Goal: Entertainment & Leisure: Consume media (video, audio)

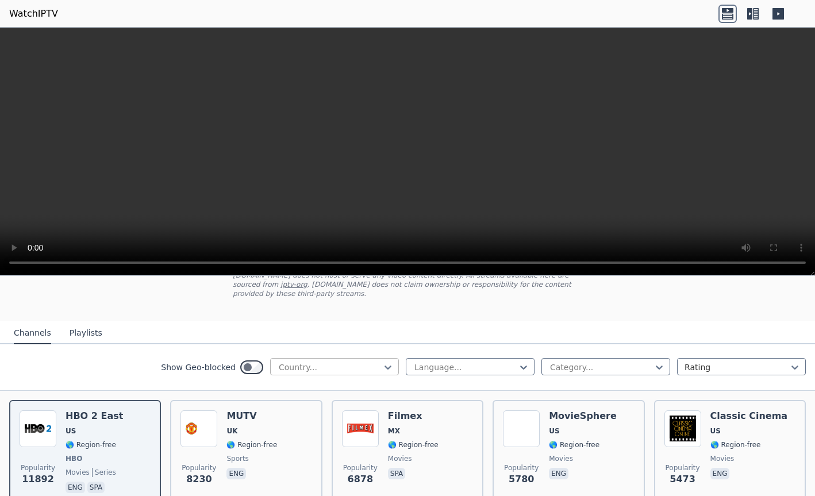
scroll to position [72, 0]
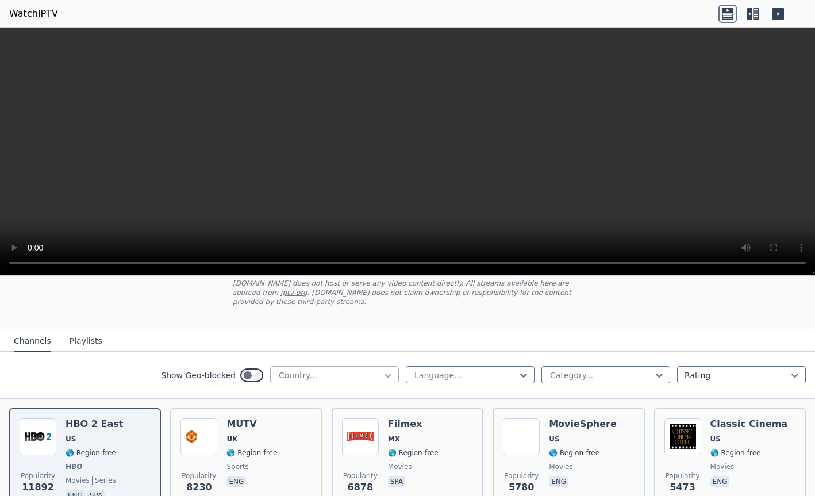
click at [385, 370] on icon at bounding box center [387, 375] width 11 height 11
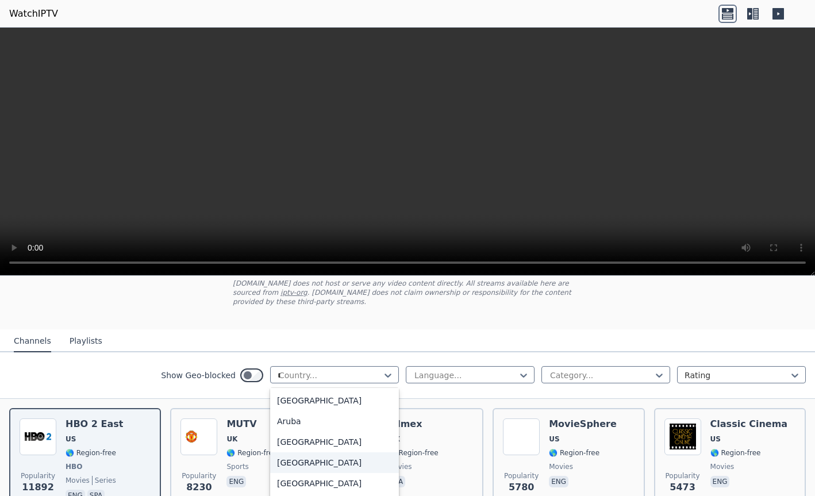
scroll to position [83, 0]
type input "**"
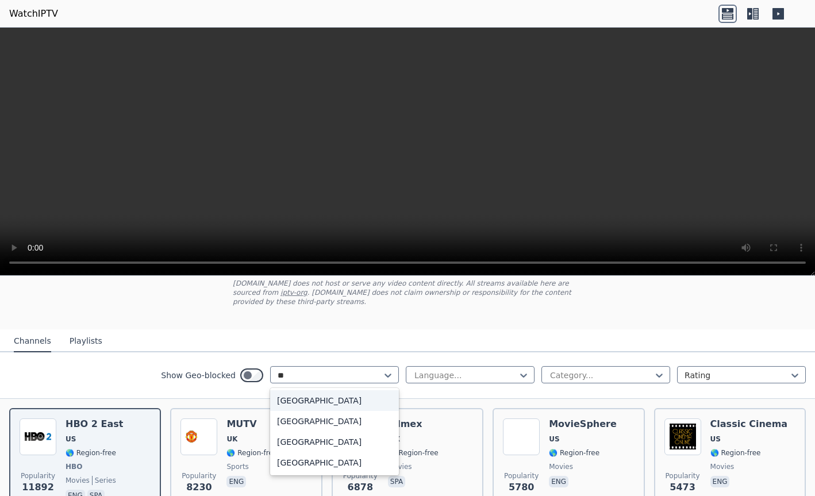
scroll to position [0, 0]
click at [298, 432] on div "[GEOGRAPHIC_DATA]" at bounding box center [334, 442] width 129 height 21
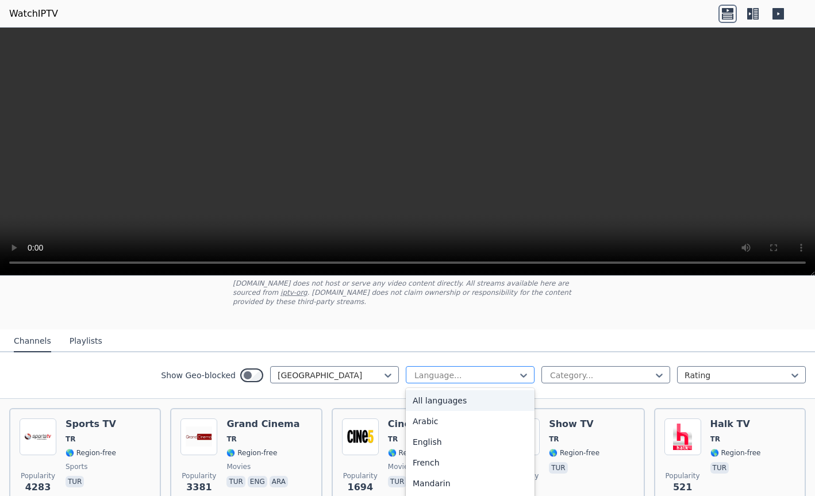
click at [506, 370] on div at bounding box center [465, 375] width 105 height 11
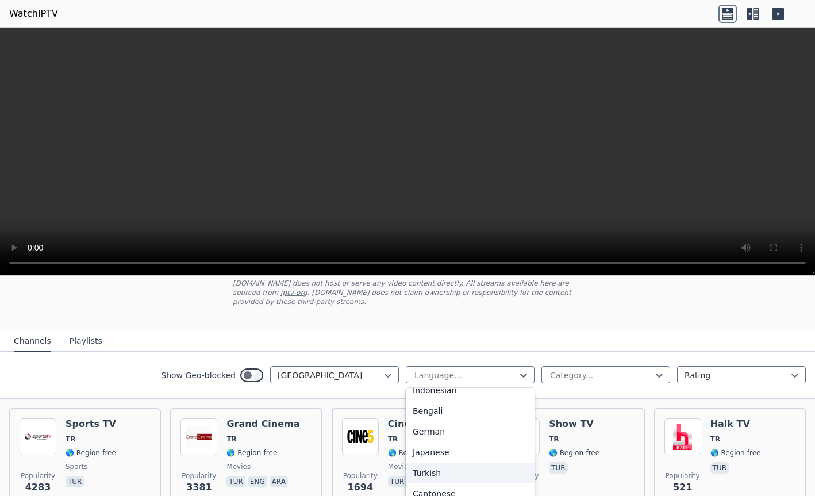
click at [452, 464] on div "Turkish" at bounding box center [470, 473] width 129 height 21
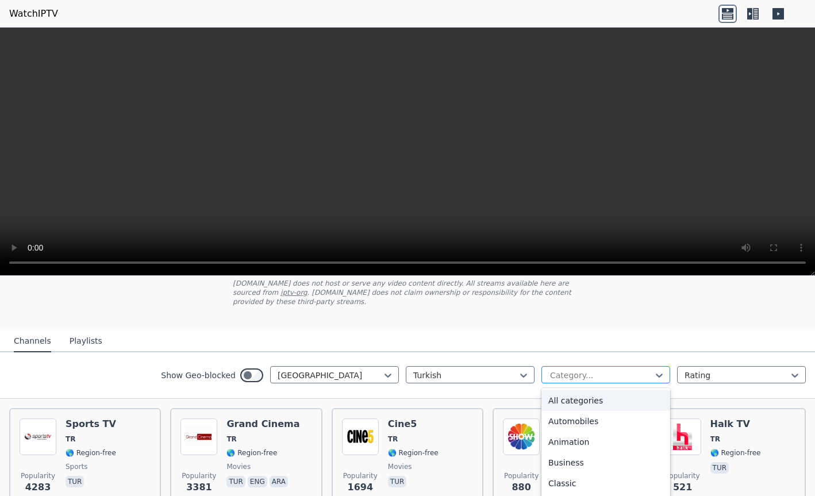
click at [621, 370] on div at bounding box center [601, 375] width 105 height 11
click at [597, 395] on div "All categories" at bounding box center [605, 400] width 129 height 21
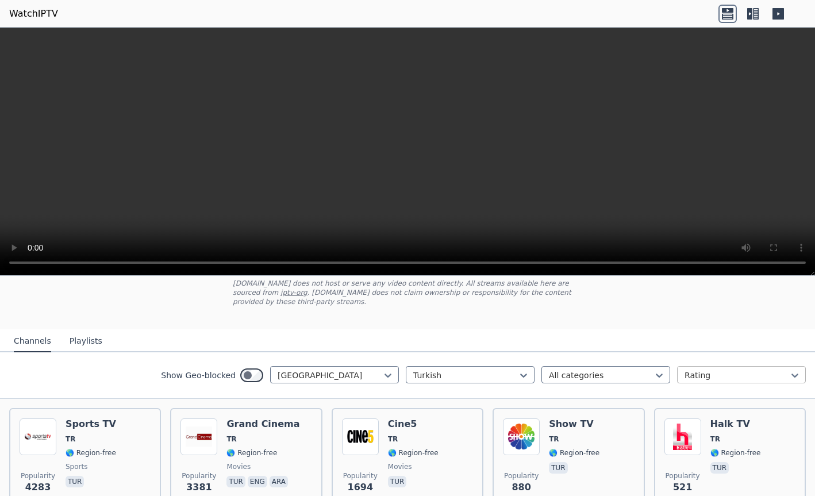
click at [723, 370] on div at bounding box center [736, 375] width 105 height 11
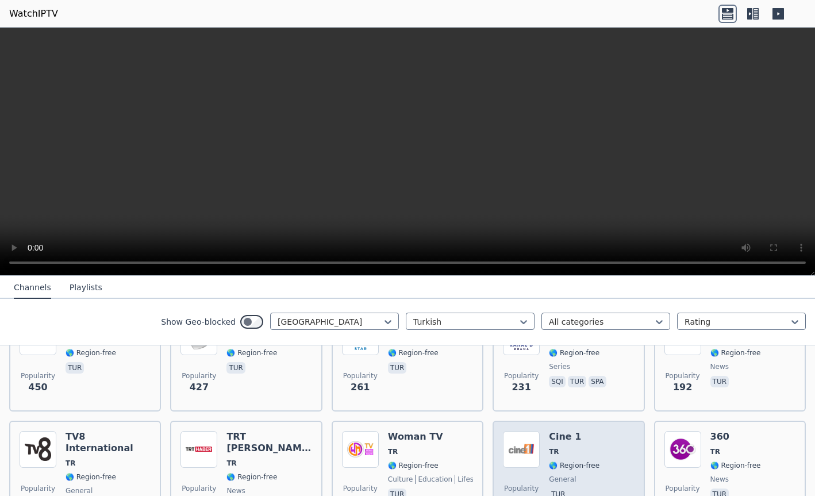
scroll to position [217, 0]
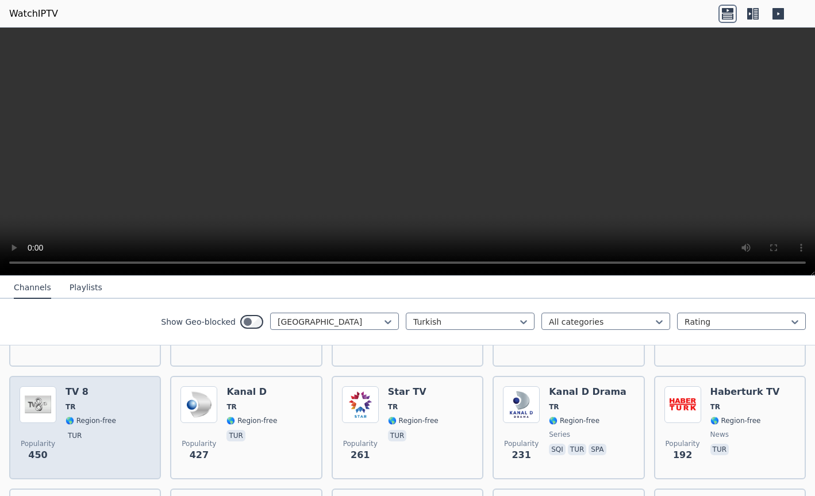
click at [71, 402] on span "TR" at bounding box center [71, 406] width 10 height 9
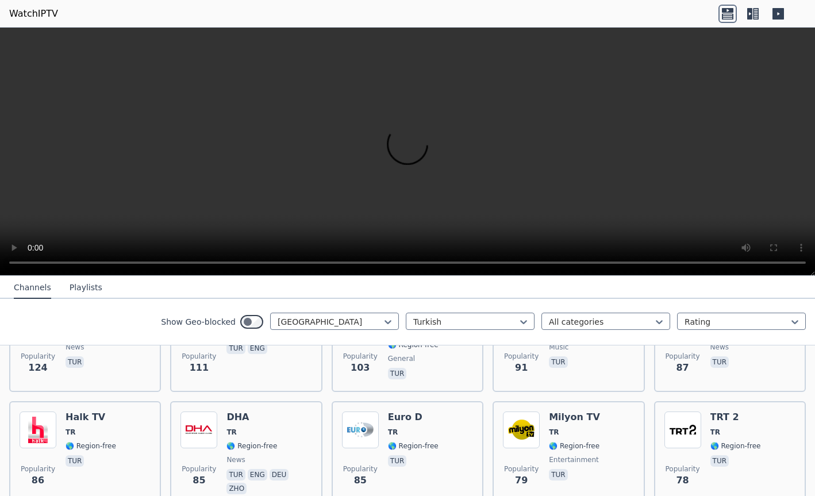
scroll to position [505, 0]
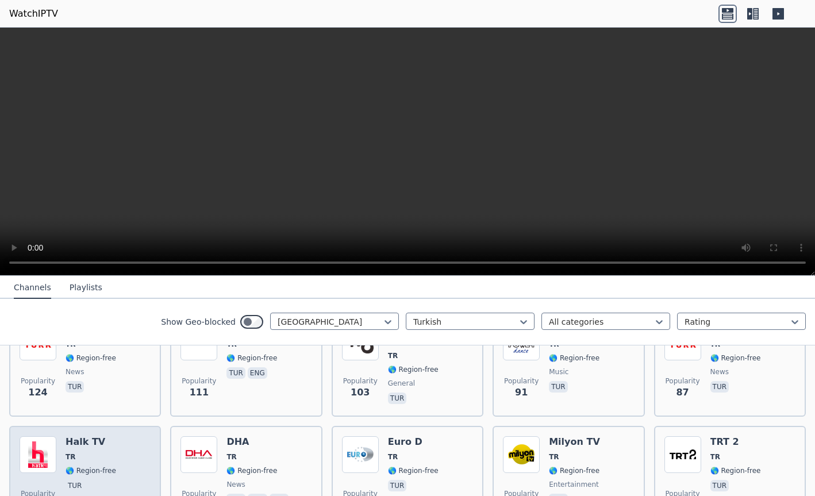
click at [117, 441] on div "Popularity 86 Halk TV TR 🌎 Region-free tur" at bounding box center [85, 478] width 131 height 85
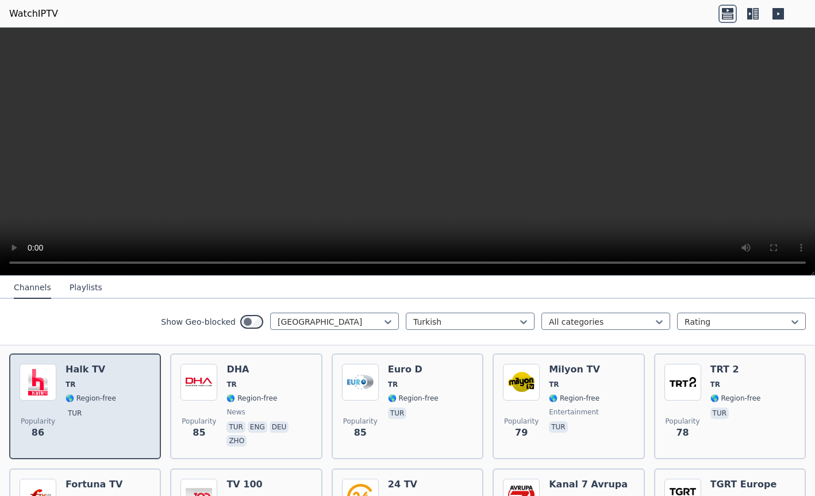
click at [93, 409] on span "tur" at bounding box center [91, 414] width 51 height 14
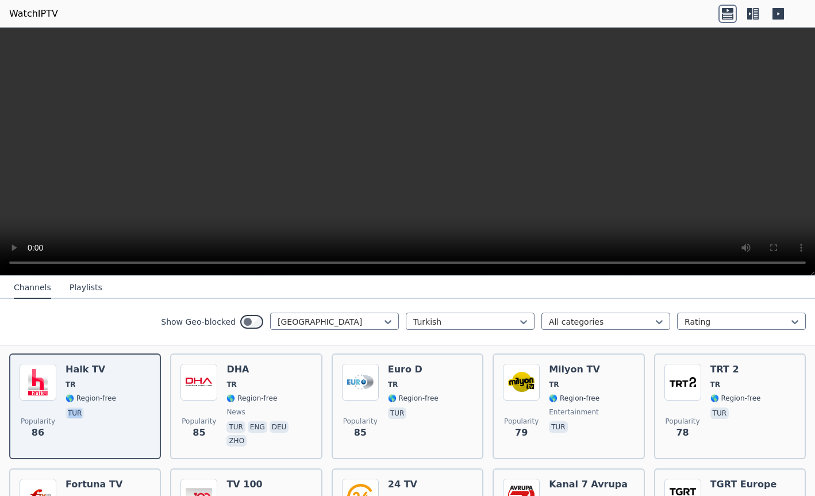
click at [83, 289] on button "Playlists" at bounding box center [86, 288] width 33 height 22
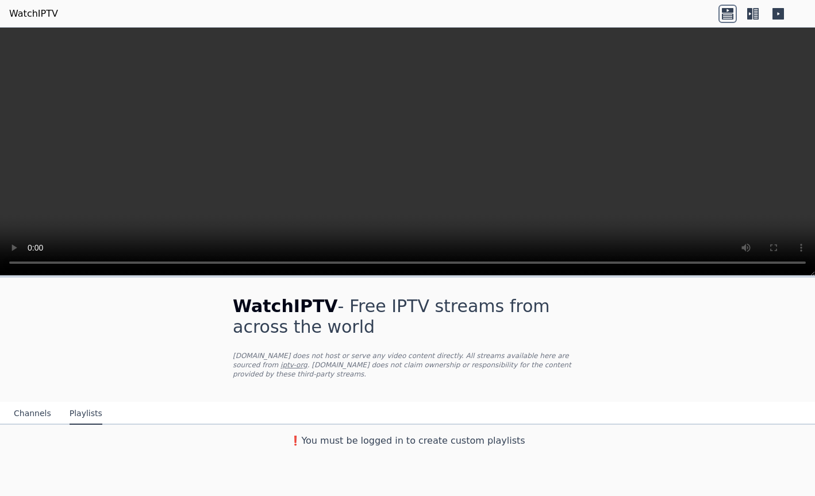
scroll to position [0, 0]
